Goal: Task Accomplishment & Management: Manage account settings

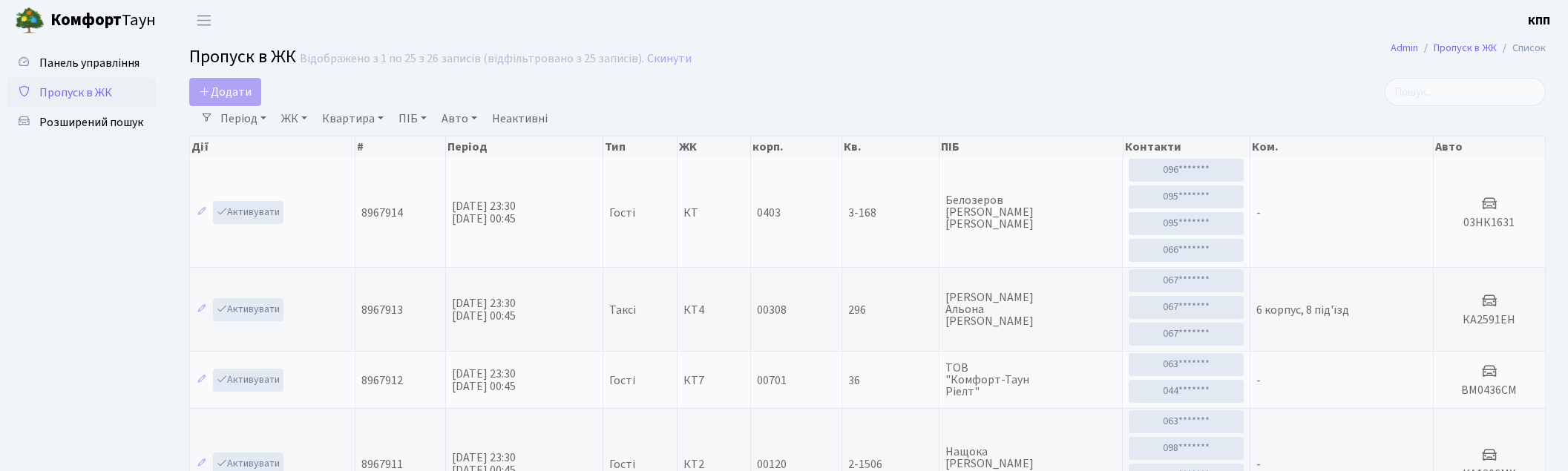
select select "25"
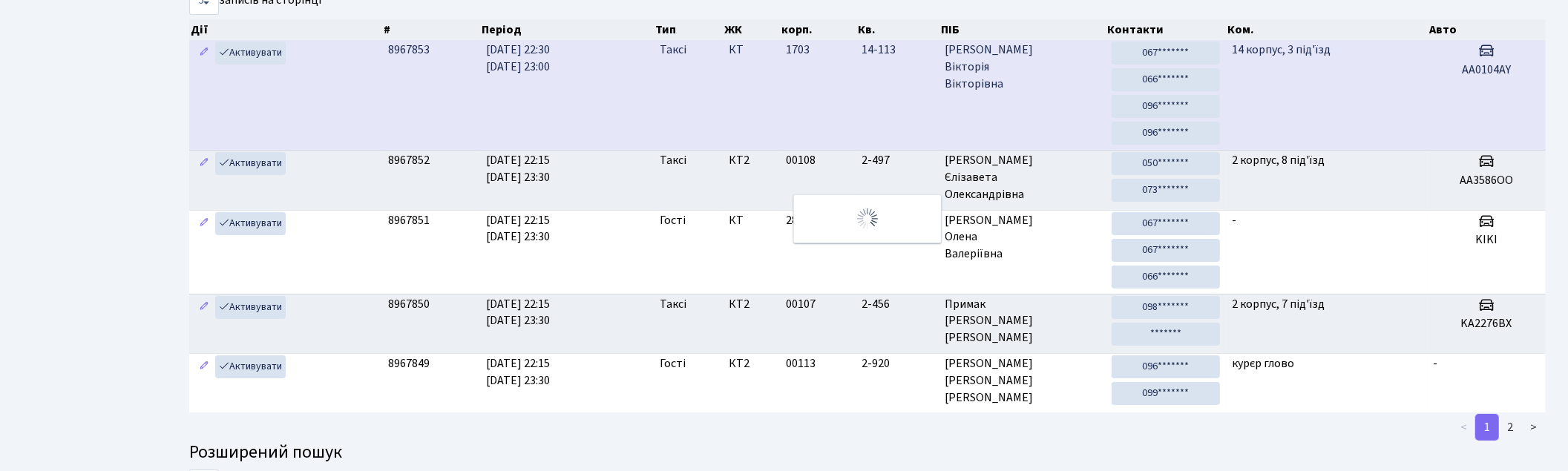
scroll to position [79, 0]
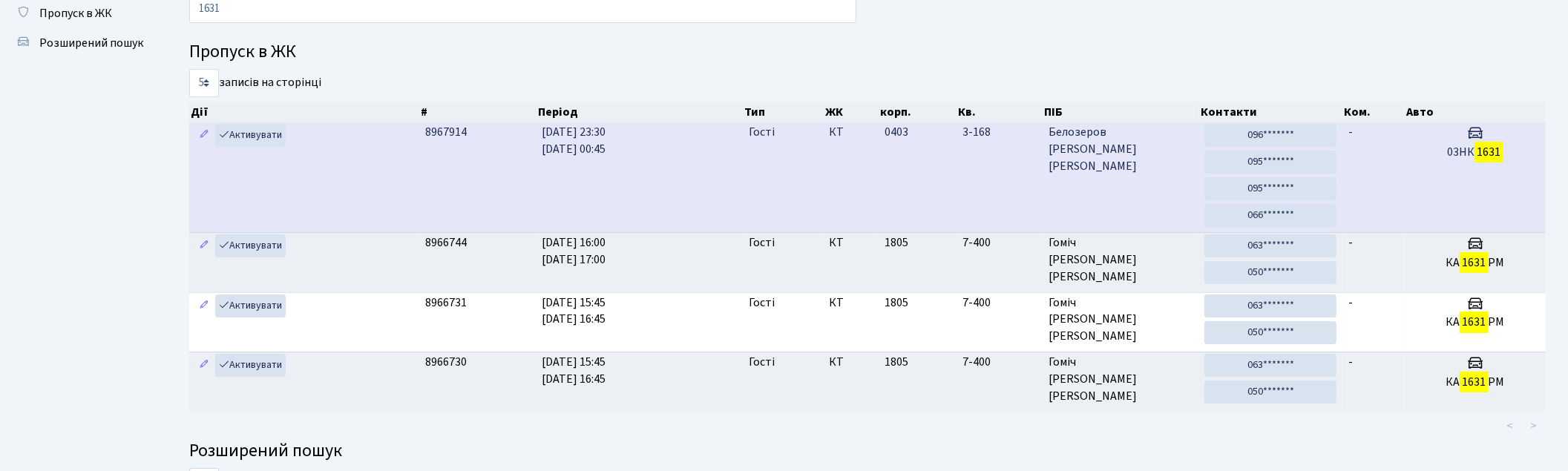
type input "1631"
click at [938, 167] on td "0403" at bounding box center [917, 177] width 78 height 110
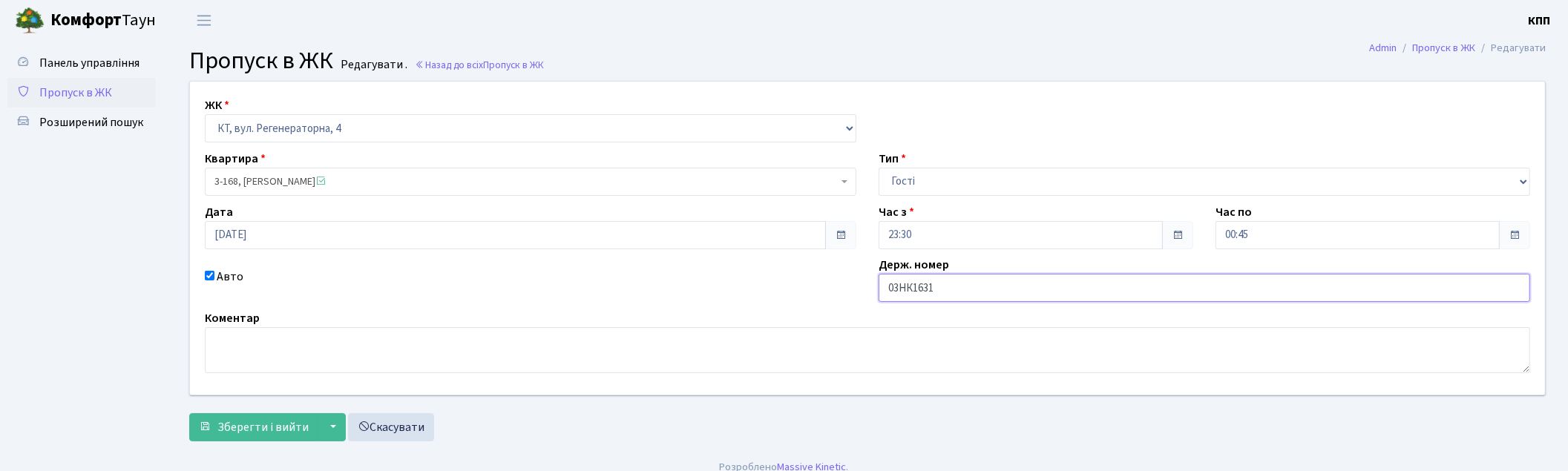
click at [900, 289] on input "03НК1631" at bounding box center [1204, 287] width 652 height 28
type input "НК1631"
click at [269, 430] on span "Зберегти і вийти" at bounding box center [263, 427] width 91 height 17
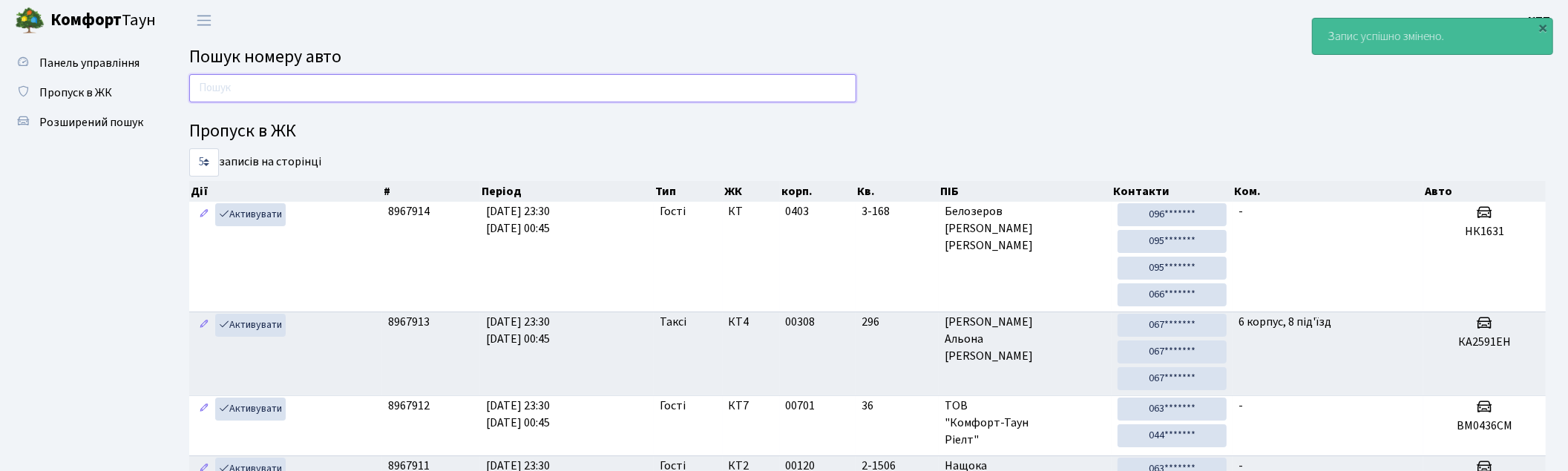
click at [574, 98] on input "text" at bounding box center [522, 88] width 667 height 28
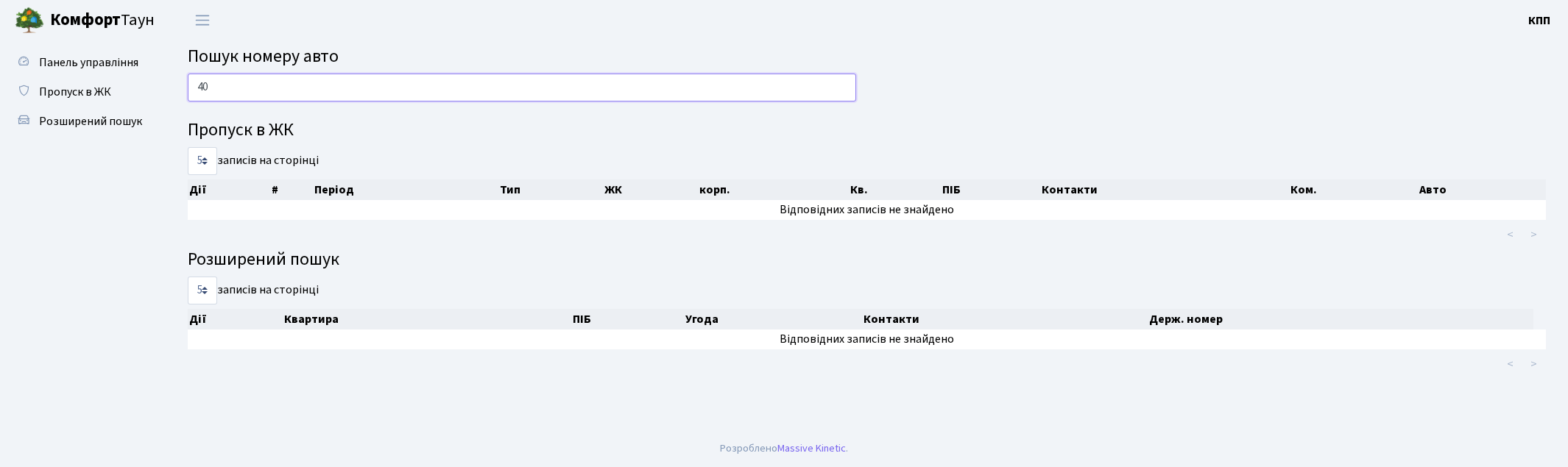
type input "4"
